Goal: Information Seeking & Learning: Learn about a topic

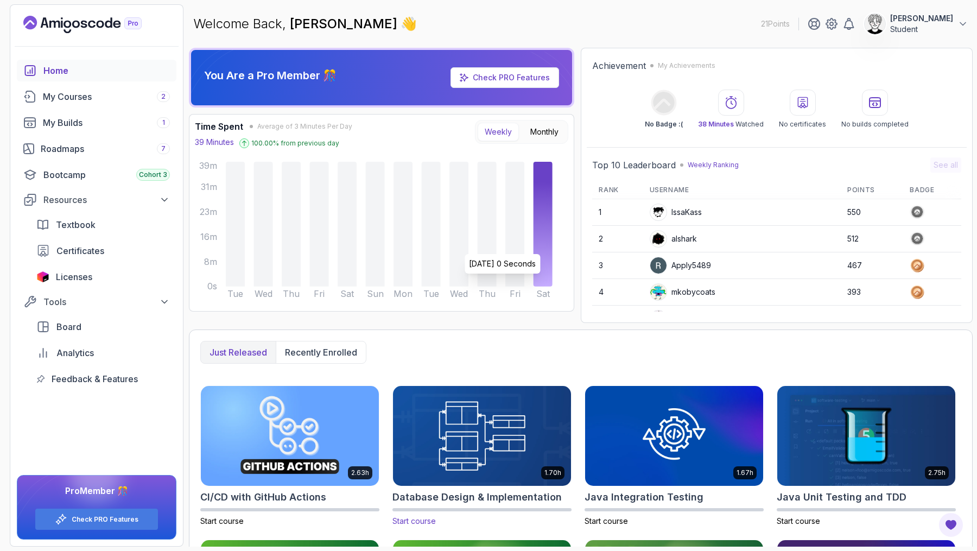
scroll to position [143, 0]
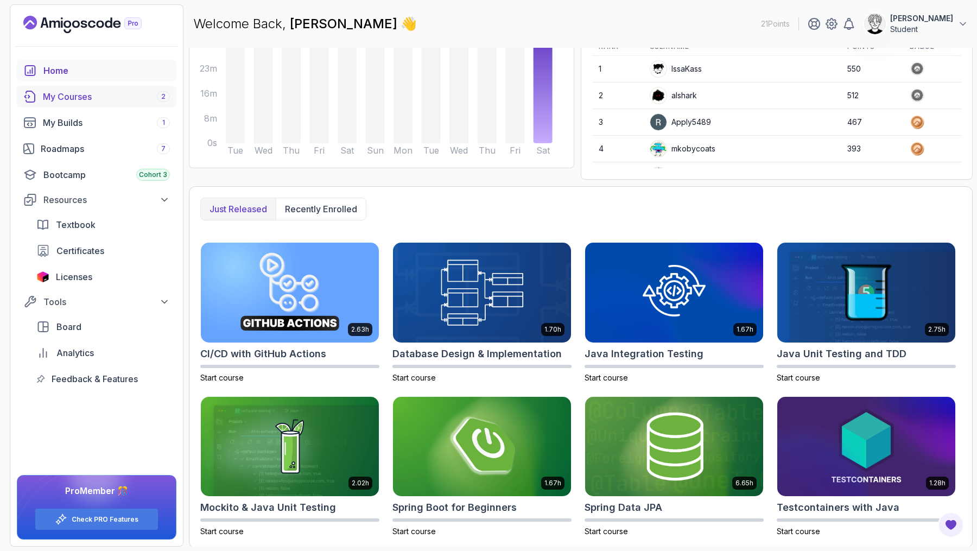
click at [100, 98] on div "My Courses 2" at bounding box center [106, 96] width 127 height 13
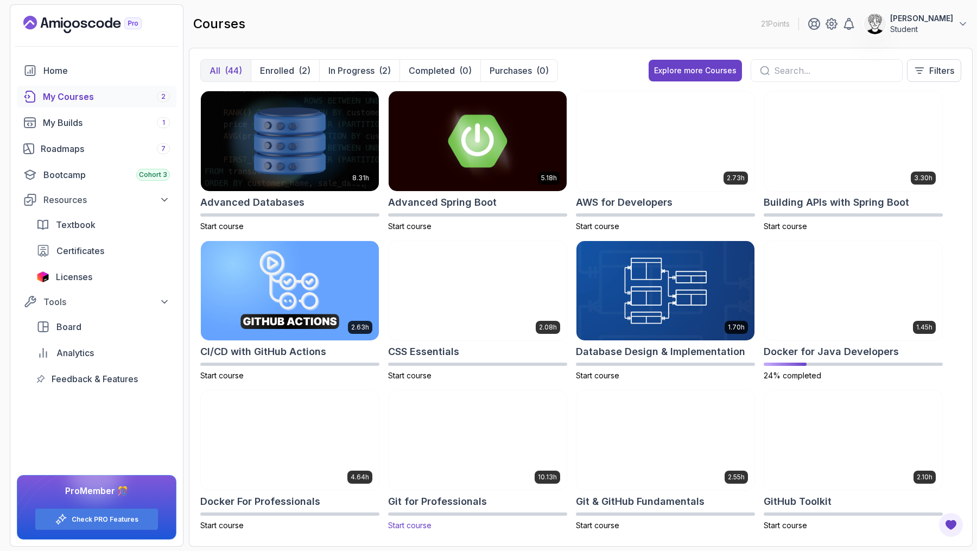
scroll to position [448, 0]
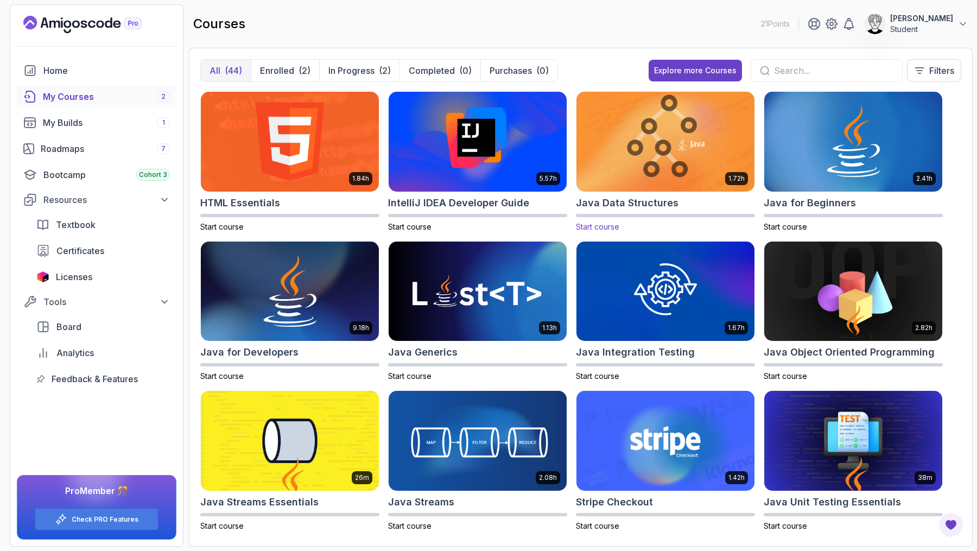
click at [661, 141] on img at bounding box center [665, 141] width 187 height 105
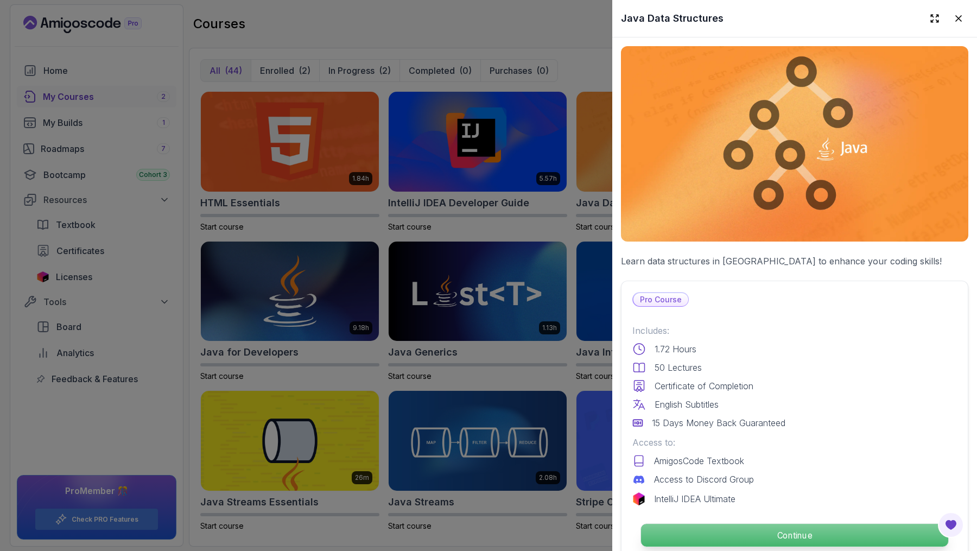
click at [787, 528] on p "Continue" at bounding box center [794, 535] width 307 height 23
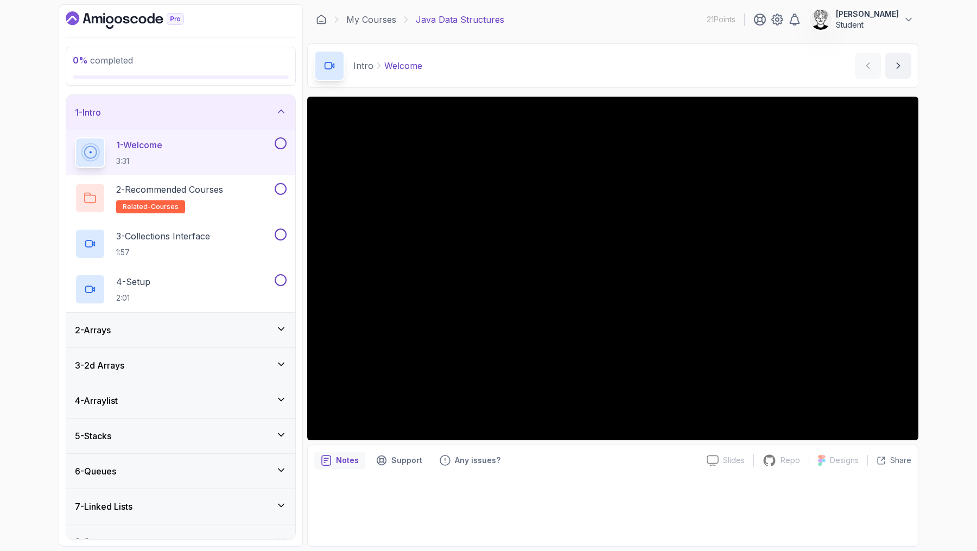
scroll to position [87, 0]
